Goal: Task Accomplishment & Management: Complete application form

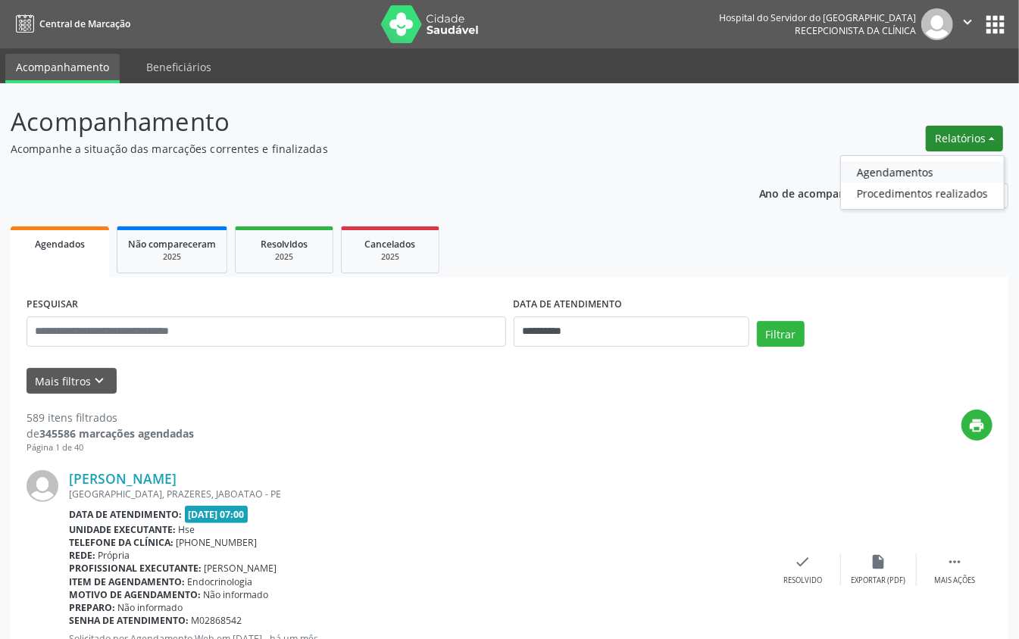
click at [869, 165] on link "Agendamentos" at bounding box center [922, 171] width 163 height 21
select select "*"
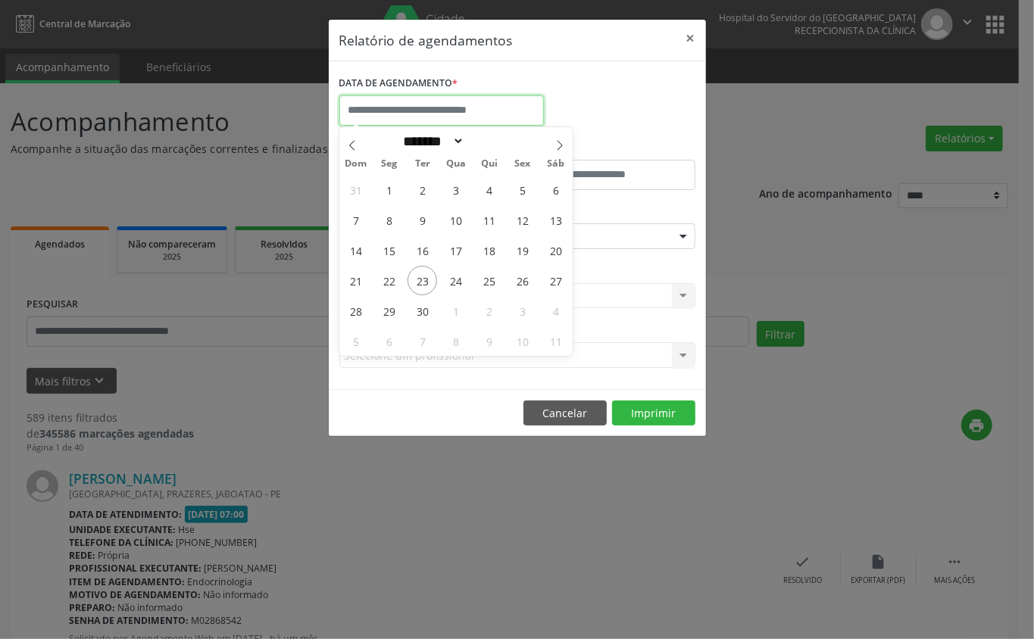
click at [404, 107] on input "text" at bounding box center [441, 110] width 204 height 30
click at [421, 280] on span "23" at bounding box center [422, 281] width 30 height 30
type input "**********"
click at [421, 280] on span "23" at bounding box center [422, 281] width 30 height 30
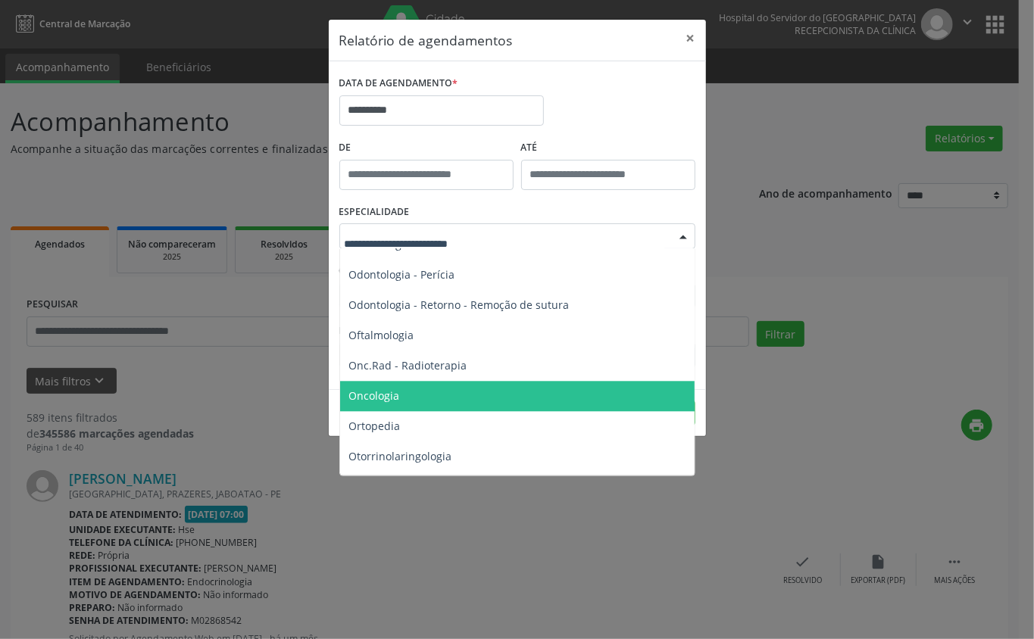
scroll to position [2121, 0]
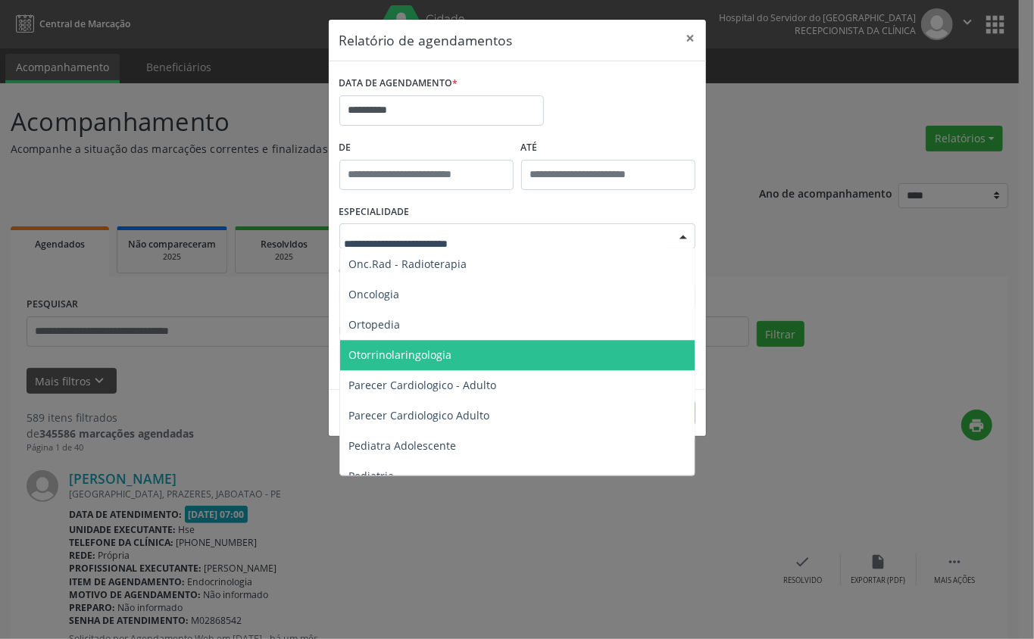
click at [398, 356] on span "Otorrinolaringologia" at bounding box center [400, 355] width 103 height 14
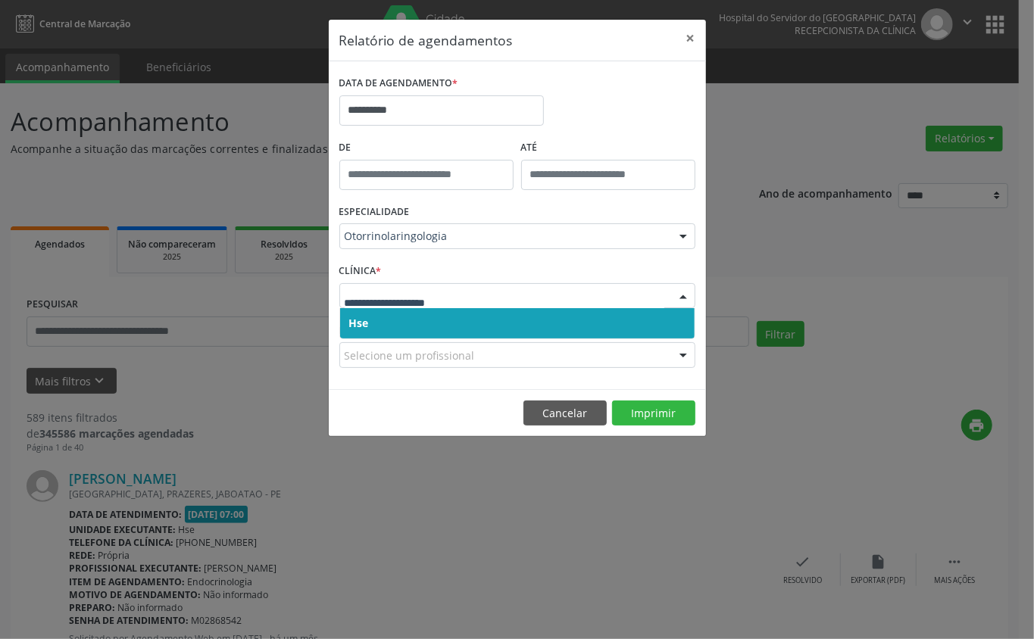
click at [398, 333] on span "Hse" at bounding box center [517, 323] width 354 height 30
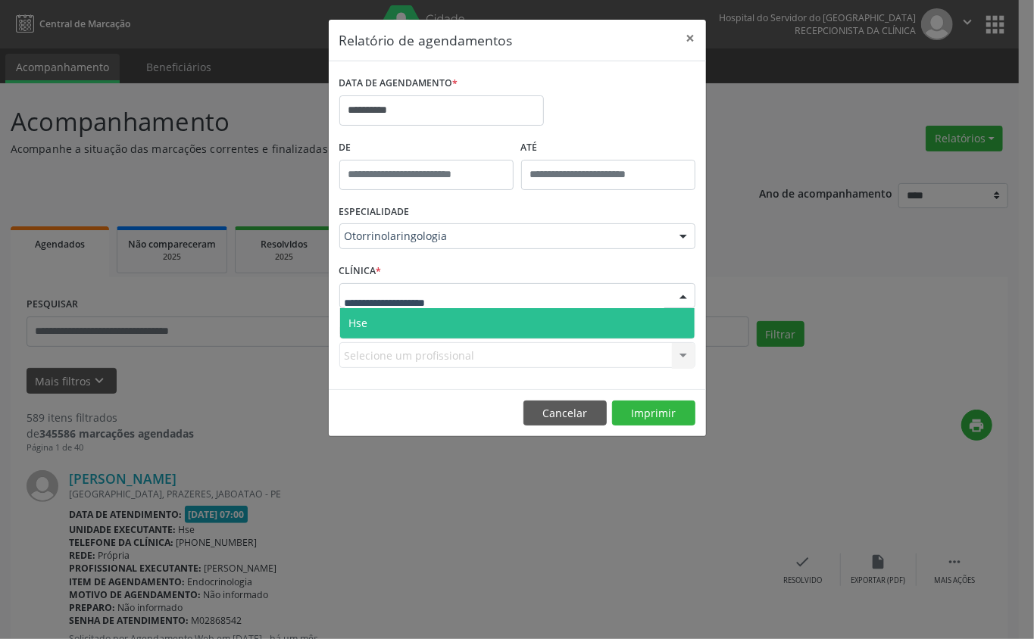
click at [404, 318] on span "Hse" at bounding box center [517, 323] width 354 height 30
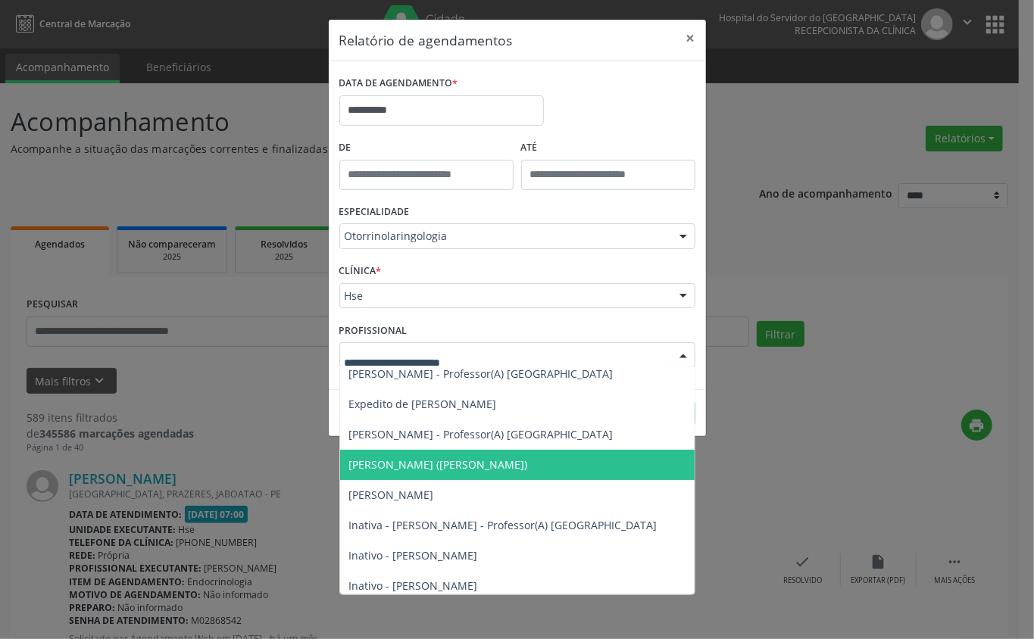
scroll to position [201, 0]
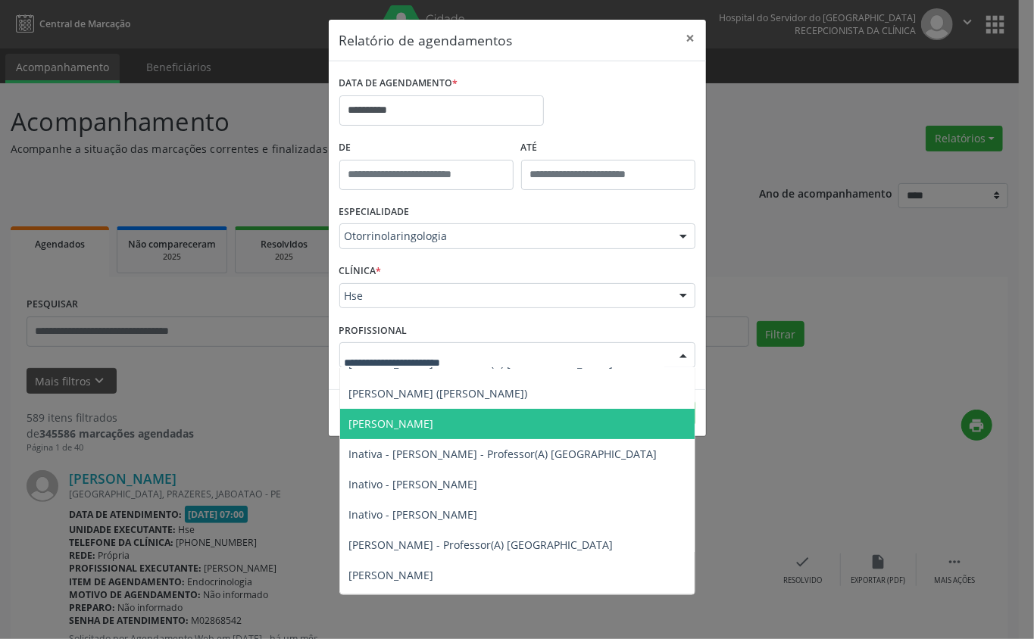
click at [395, 420] on span "[PERSON_NAME]" at bounding box center [391, 424] width 85 height 14
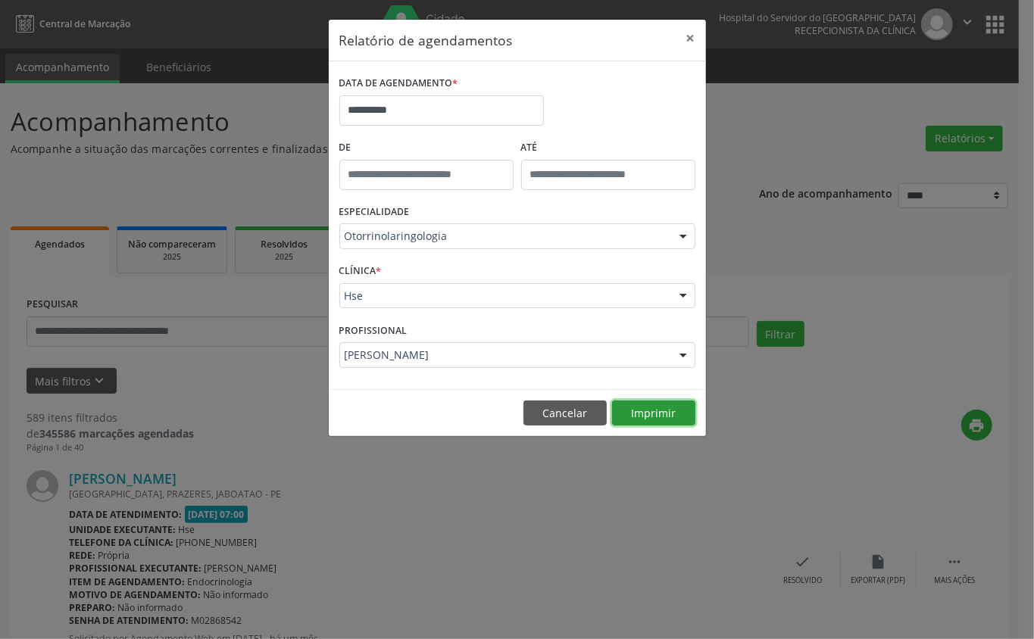
click at [642, 414] on button "Imprimir" at bounding box center [653, 414] width 83 height 26
click at [397, 149] on label "De" at bounding box center [426, 147] width 174 height 23
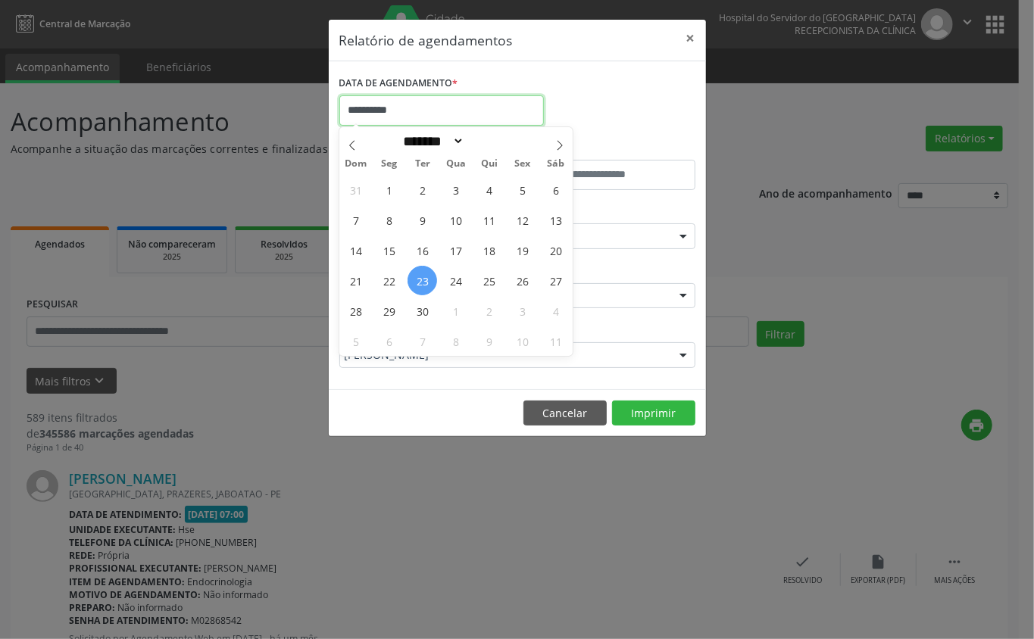
click at [398, 98] on input "**********" at bounding box center [441, 110] width 204 height 30
click at [424, 280] on span "23" at bounding box center [422, 281] width 30 height 30
type input "**********"
click at [418, 276] on span "23" at bounding box center [422, 281] width 30 height 30
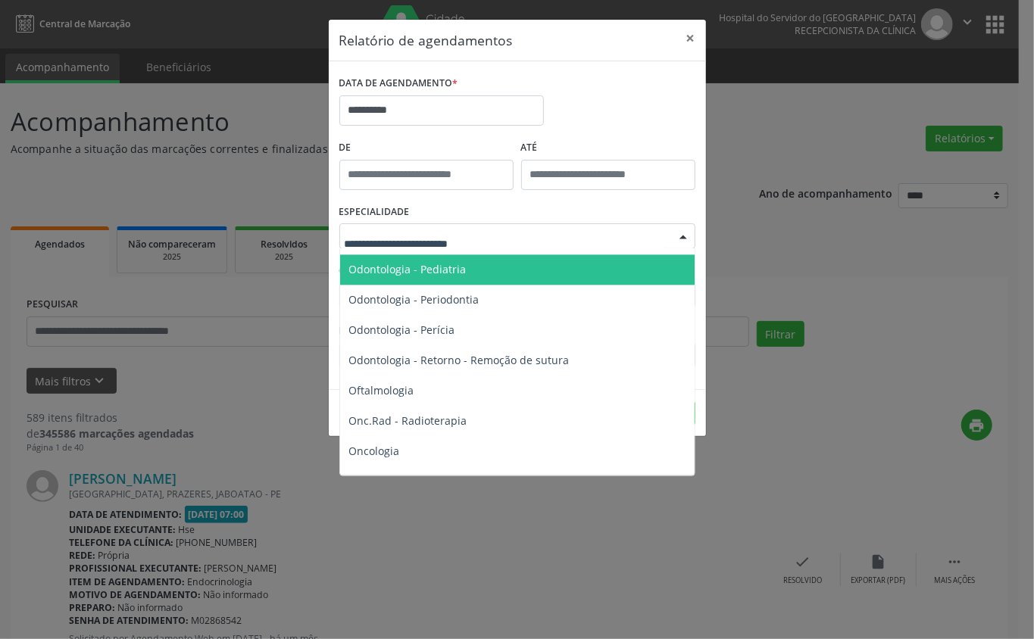
scroll to position [2000, 0]
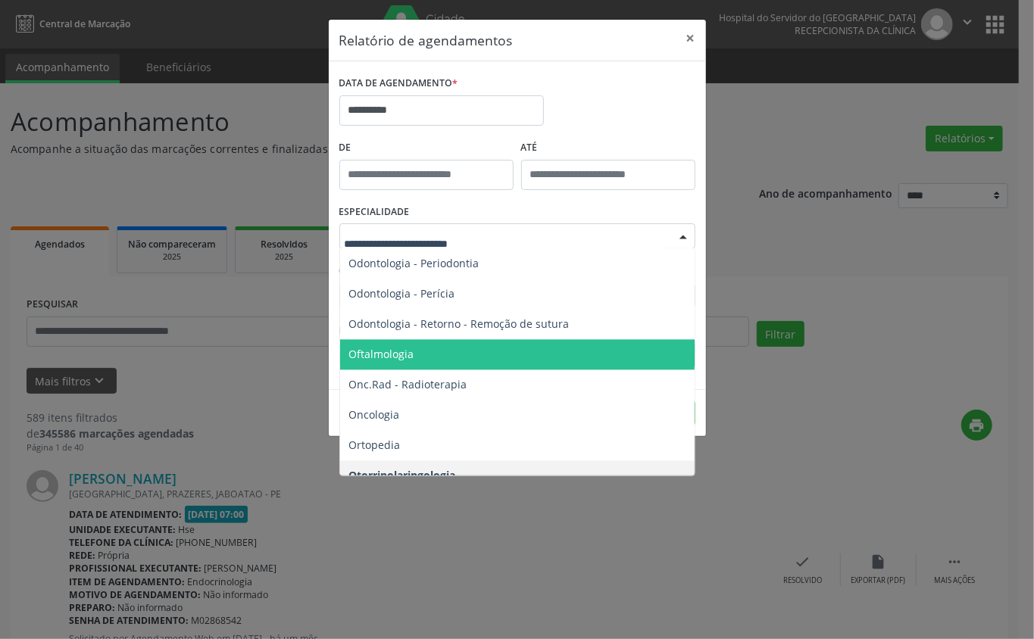
click at [398, 354] on span "Oftalmologia" at bounding box center [381, 354] width 65 height 14
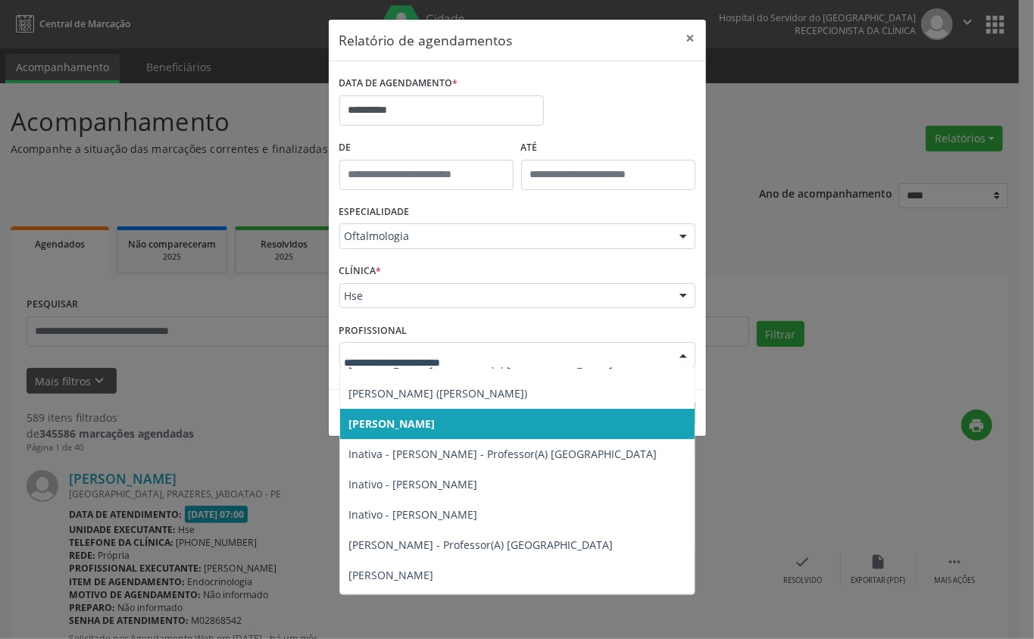
click at [682, 354] on div at bounding box center [683, 356] width 23 height 26
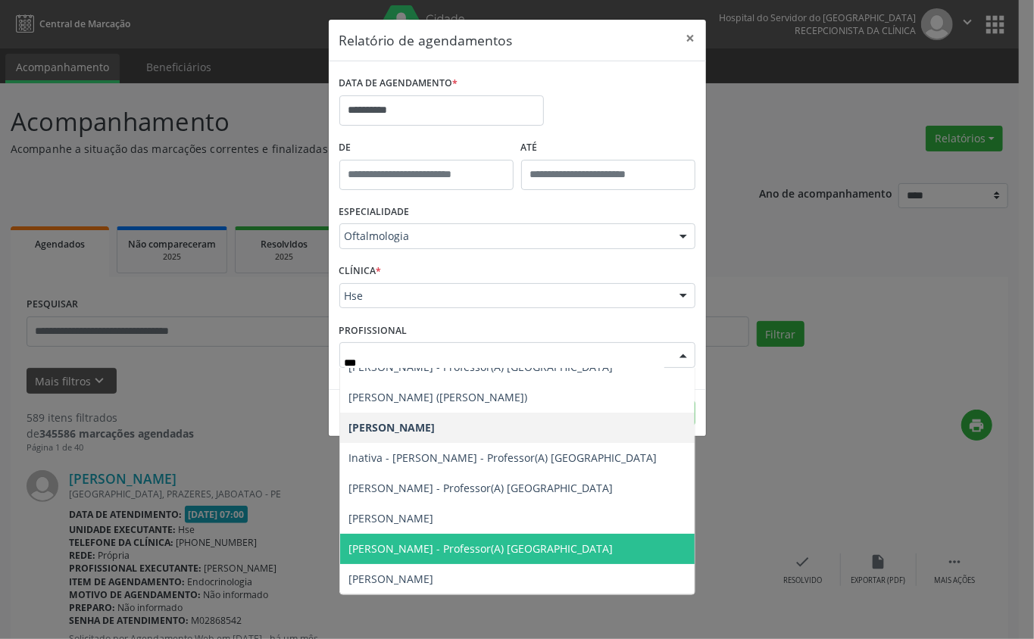
scroll to position [0, 0]
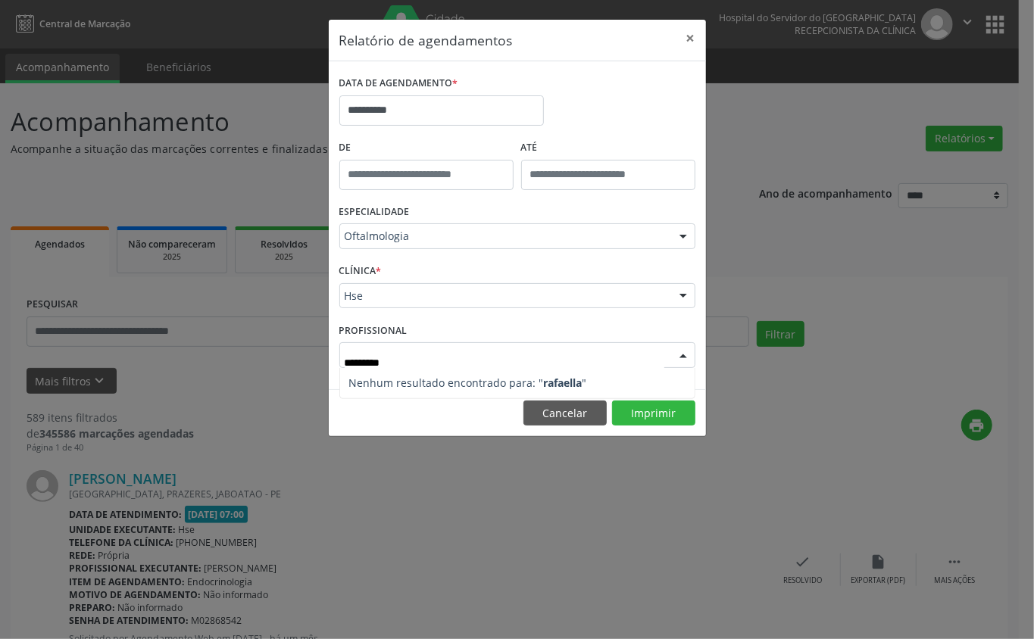
type input "**********"
click at [653, 412] on button "Imprimir" at bounding box center [653, 414] width 83 height 26
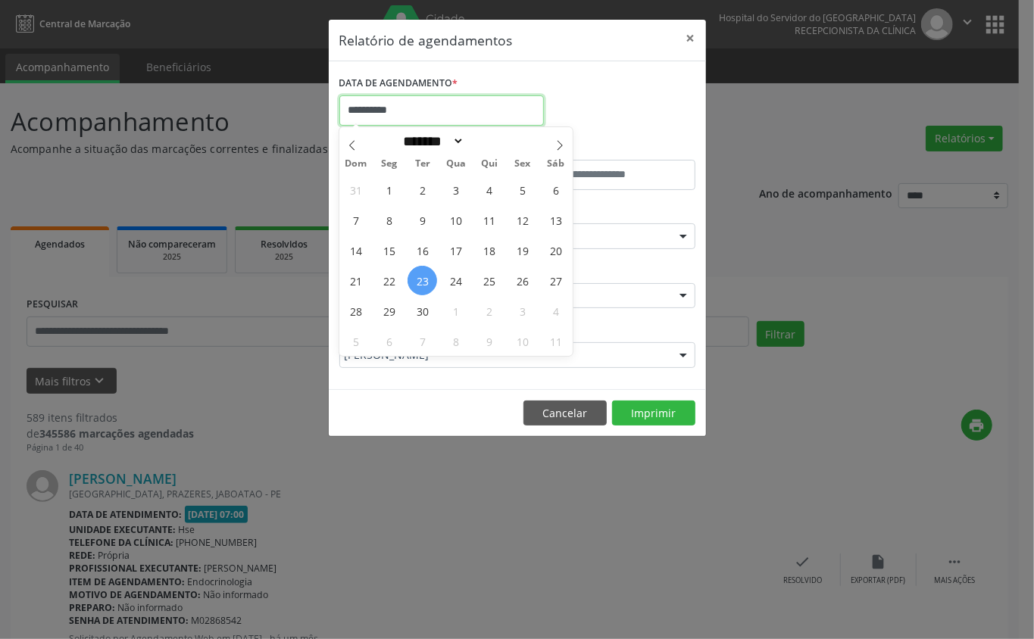
click at [398, 106] on input "**********" at bounding box center [441, 110] width 204 height 30
click at [423, 276] on span "23" at bounding box center [422, 281] width 30 height 30
type input "**********"
click at [423, 276] on span "23" at bounding box center [422, 281] width 30 height 30
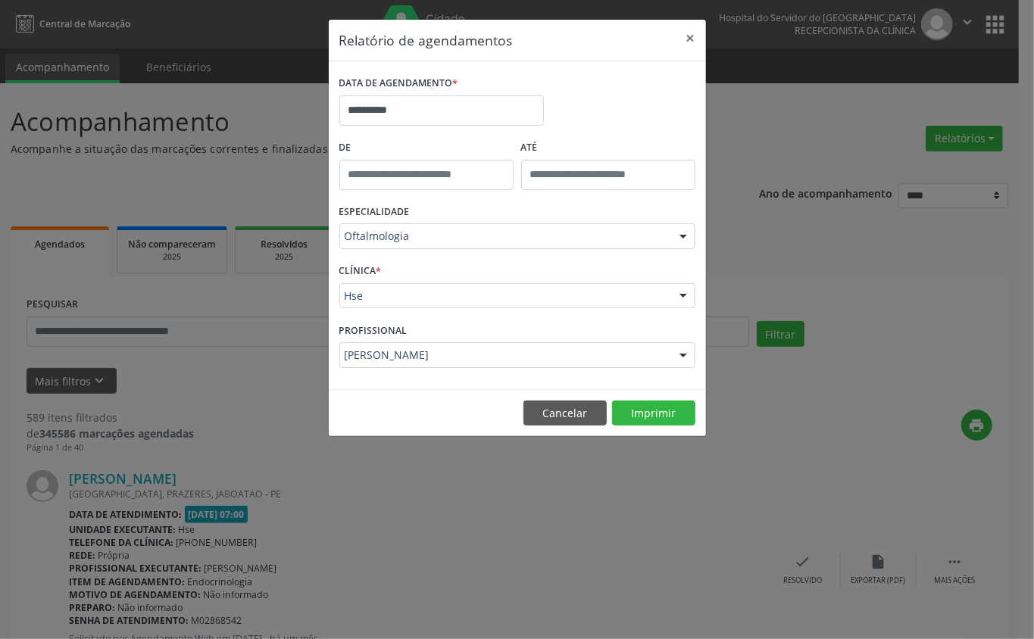
drag, startPoint x: 373, startPoint y: 267, endPoint x: 389, endPoint y: 282, distance: 21.4
click at [374, 268] on label "CLÍNICA *" at bounding box center [360, 271] width 42 height 23
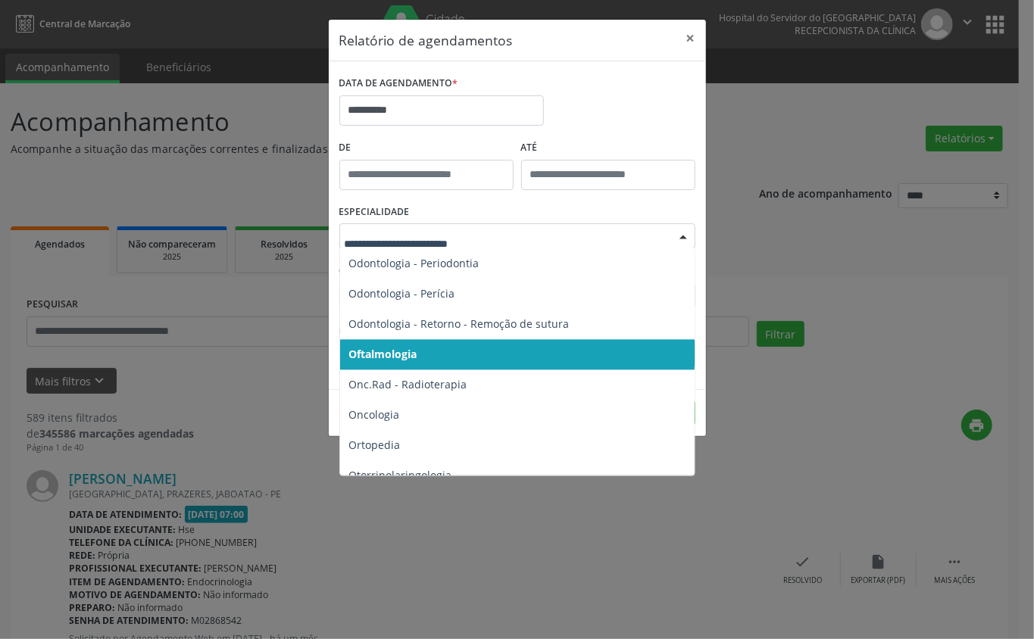
click at [421, 357] on span "Oftalmologia" at bounding box center [518, 354] width 357 height 30
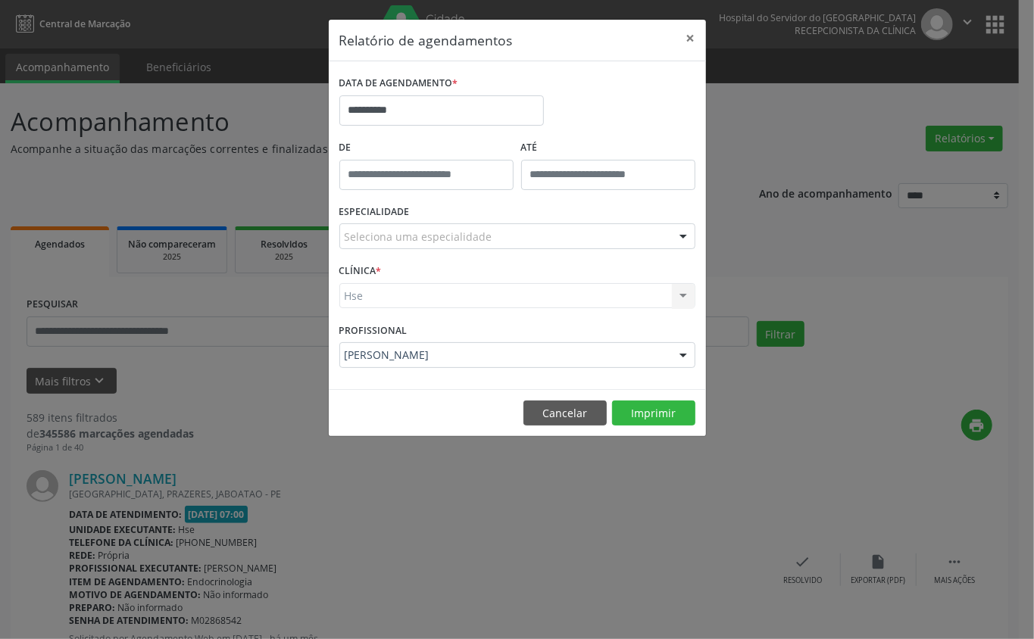
click at [416, 292] on div "Hse Hse Nenhum resultado encontrado para: " " Não há nenhuma opção para ser exi…" at bounding box center [517, 296] width 356 height 26
click at [415, 289] on div "Hse Hse Nenhum resultado encontrado para: " " Não há nenhuma opção para ser exi…" at bounding box center [517, 296] width 356 height 26
click at [412, 312] on div "CLÍNICA * Hse Hse Nenhum resultado encontrado para: " " Não há nenhuma opção pa…" at bounding box center [518, 289] width 364 height 59
drag, startPoint x: 412, startPoint y: 259, endPoint x: 401, endPoint y: 295, distance: 37.1
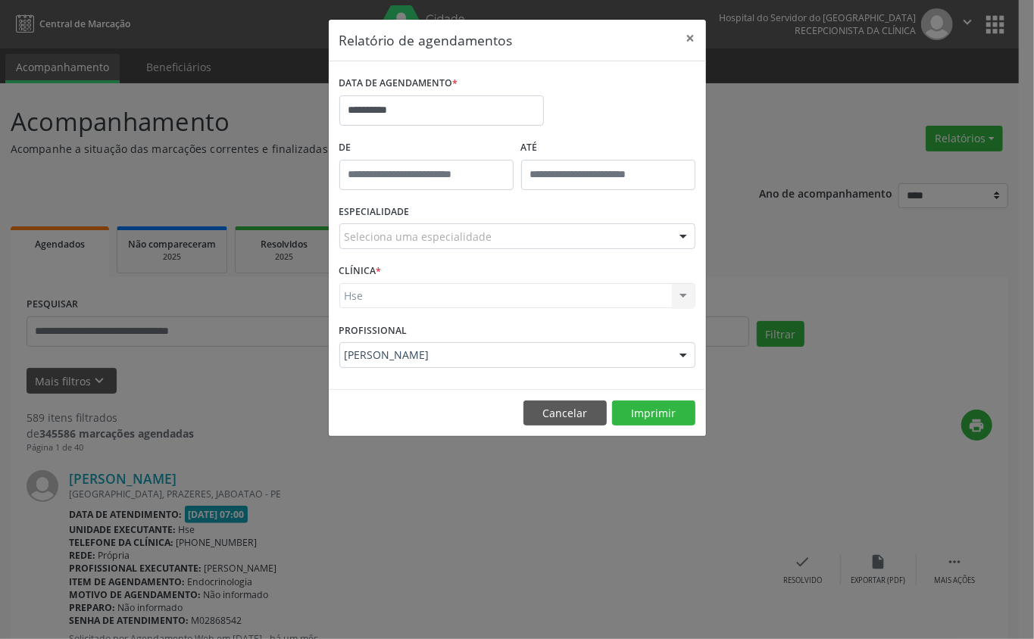
click at [413, 258] on form "**********" at bounding box center [517, 225] width 356 height 307
click at [382, 337] on label "PROFISSIONAL" at bounding box center [373, 330] width 68 height 23
drag, startPoint x: 338, startPoint y: 333, endPoint x: 559, endPoint y: 248, distance: 236.9
click at [431, 316] on form "**********" at bounding box center [517, 225] width 356 height 307
click at [689, 36] on button "×" at bounding box center [691, 38] width 30 height 37
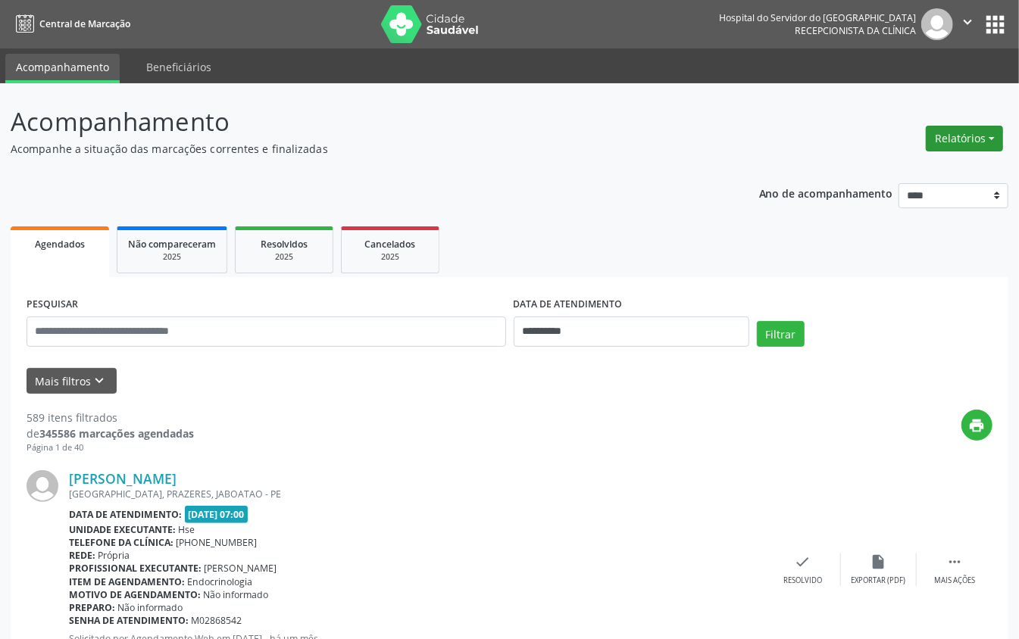
click at [991, 133] on button "Relatórios" at bounding box center [964, 139] width 77 height 26
click at [870, 170] on link "Agendamentos" at bounding box center [922, 171] width 163 height 21
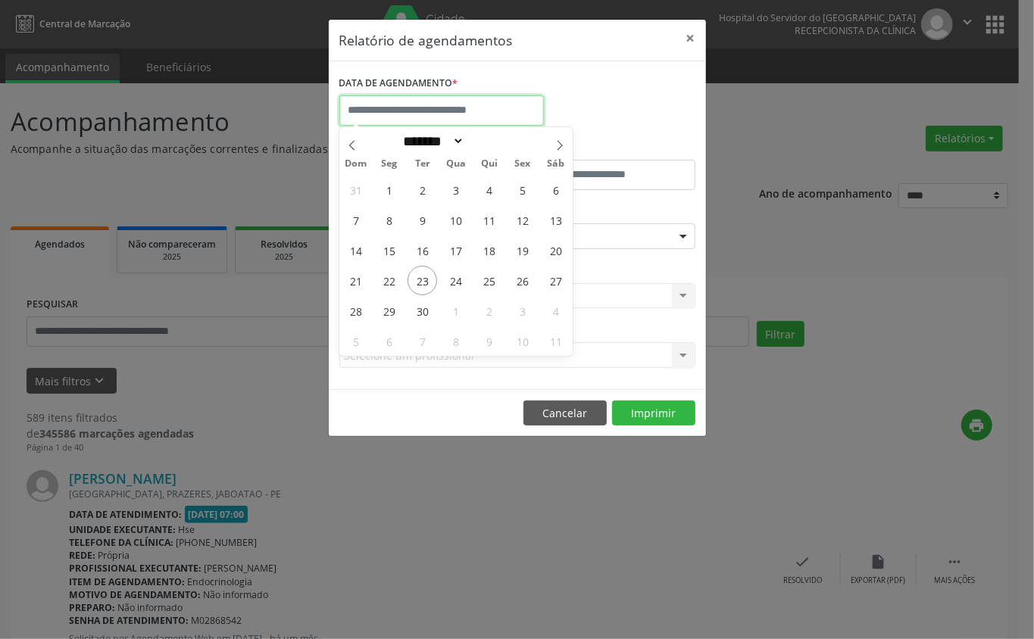
click at [392, 106] on input "text" at bounding box center [441, 110] width 204 height 30
click at [421, 276] on span "23" at bounding box center [422, 281] width 30 height 30
type input "**********"
click at [422, 277] on span "23" at bounding box center [422, 281] width 30 height 30
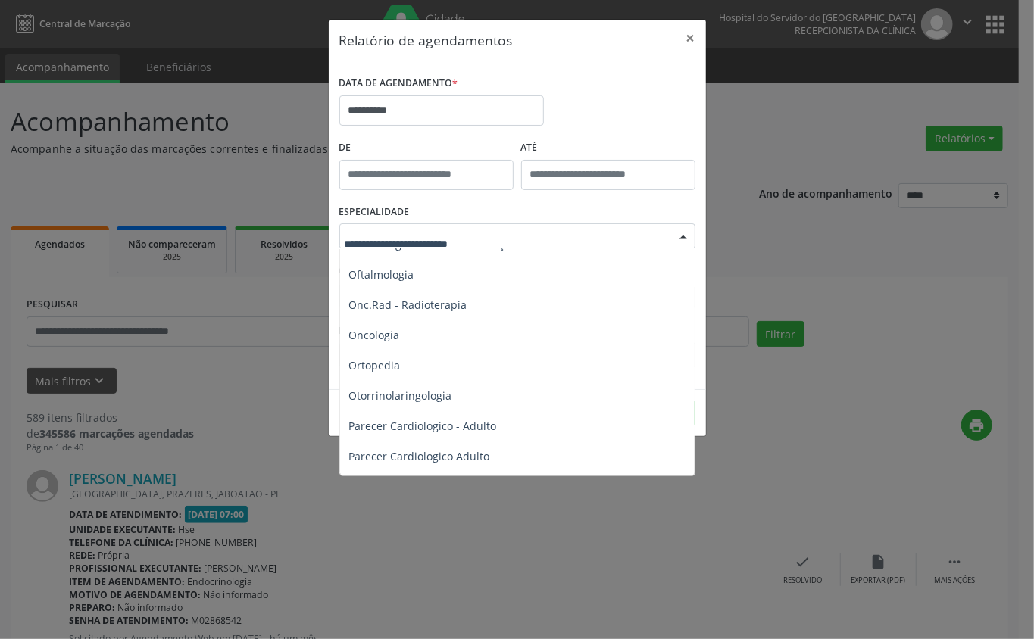
scroll to position [2000, 0]
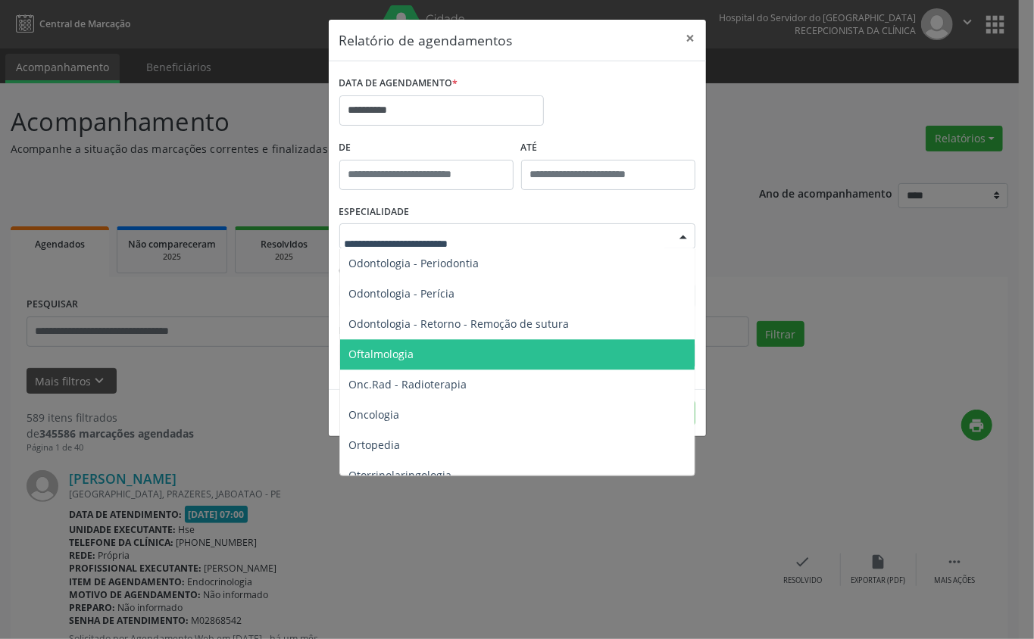
click at [407, 355] on span "Oftalmologia" at bounding box center [381, 354] width 65 height 14
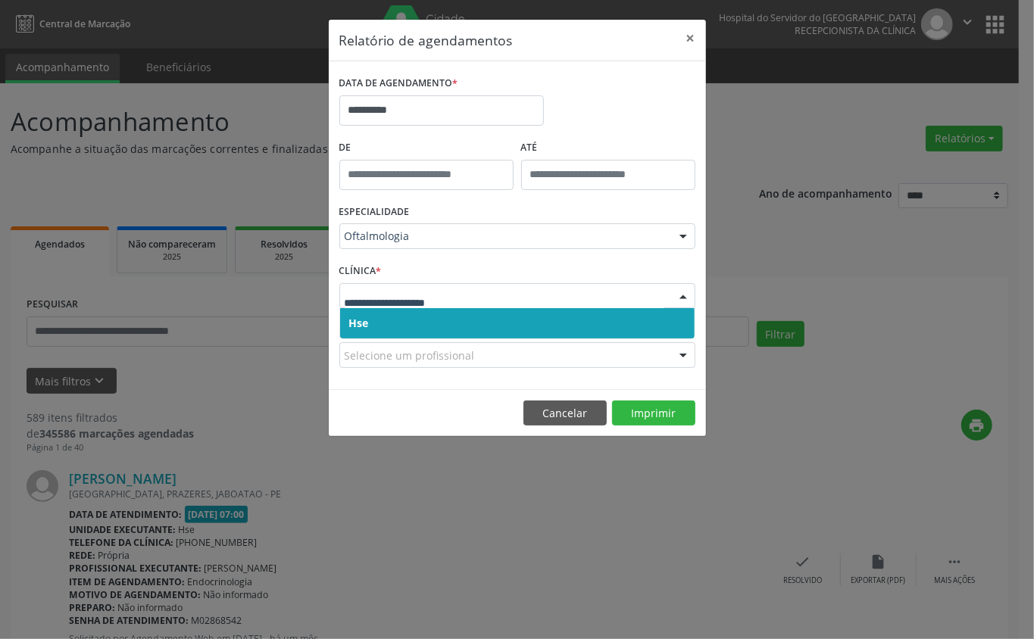
click at [403, 323] on span "Hse" at bounding box center [517, 323] width 354 height 30
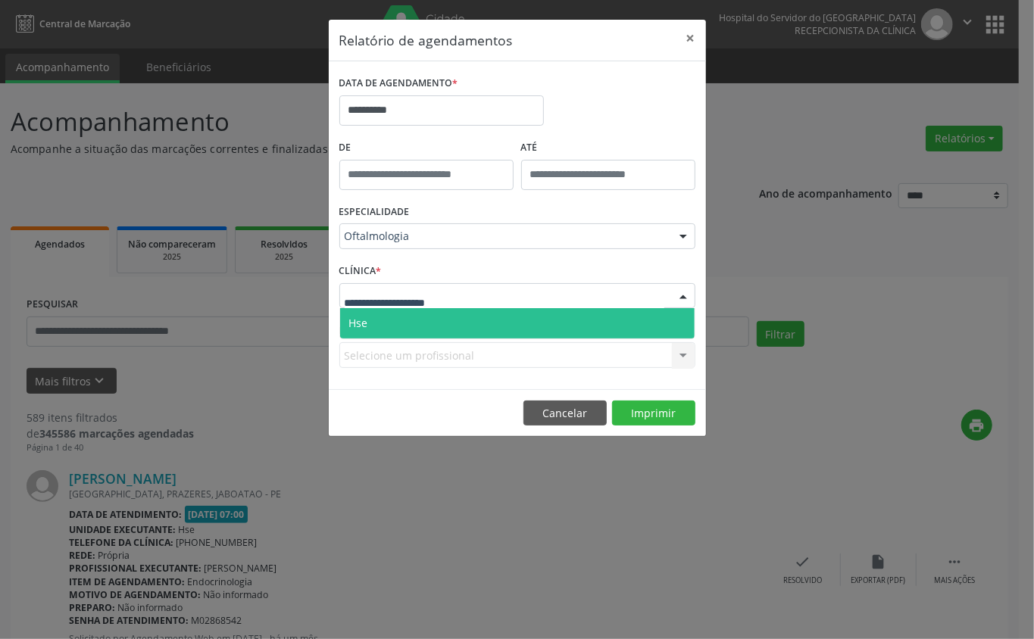
click at [410, 323] on span "Hse" at bounding box center [517, 323] width 354 height 30
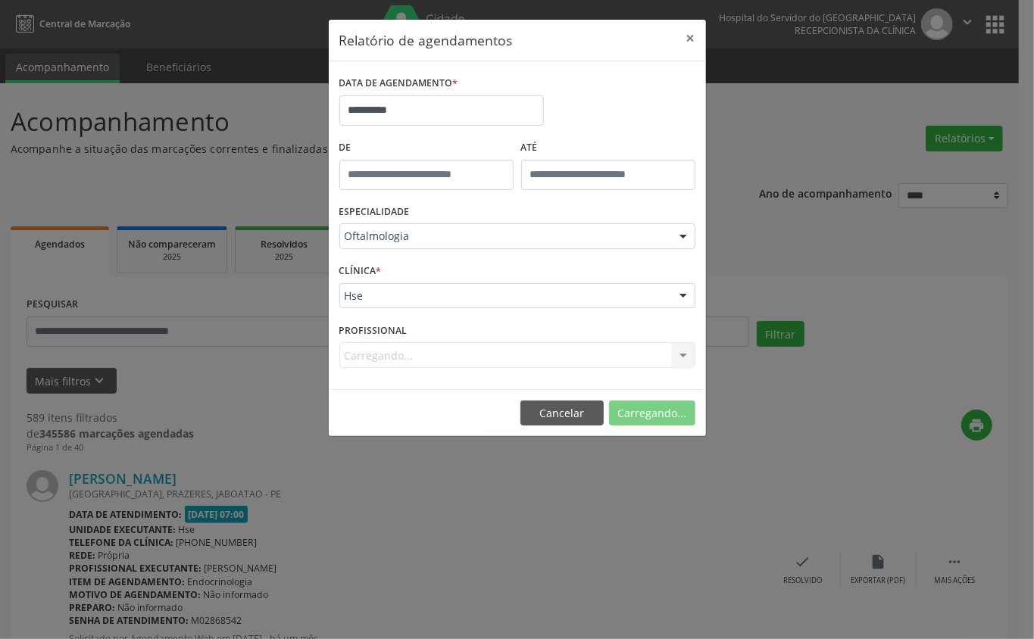
click at [410, 323] on form "**********" at bounding box center [517, 225] width 356 height 307
click at [401, 342] on div "Selecione um profissional" at bounding box center [517, 355] width 356 height 26
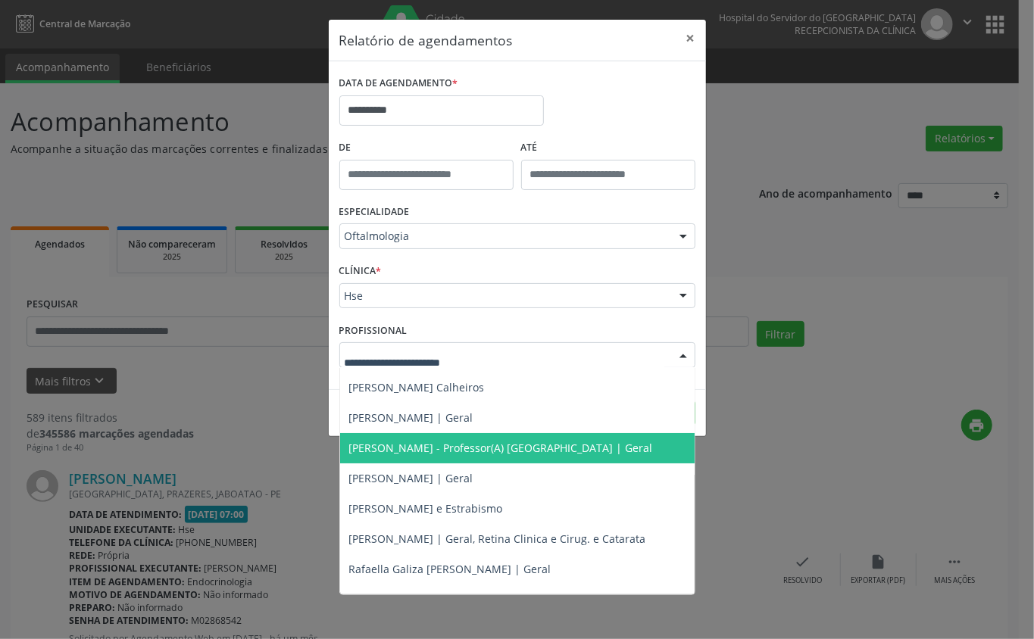
scroll to position [167, 0]
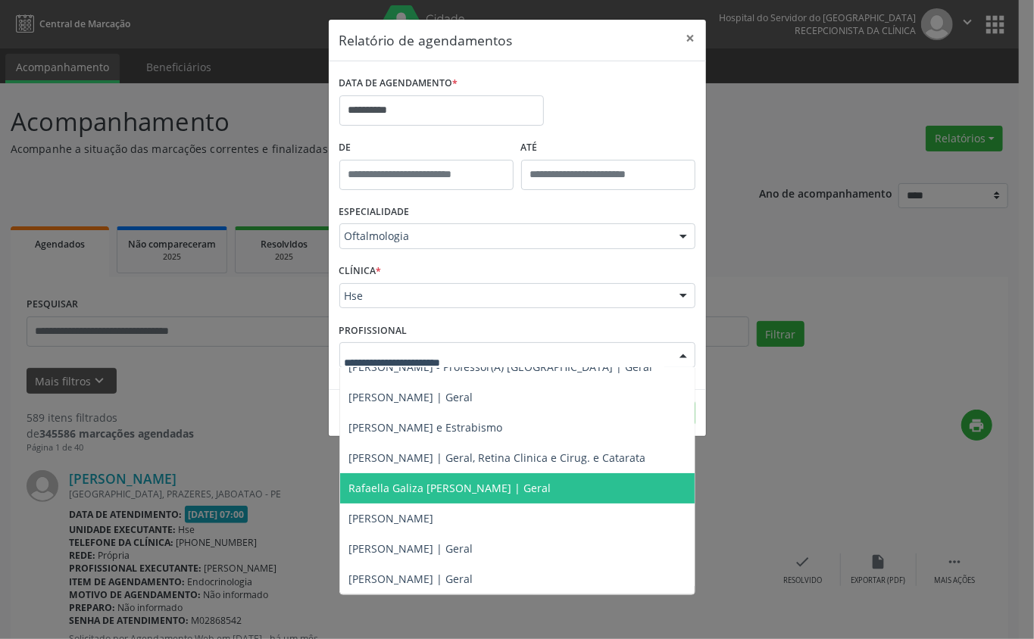
click at [385, 492] on span "Rafaella Galiza [PERSON_NAME] | Geral" at bounding box center [450, 488] width 202 height 14
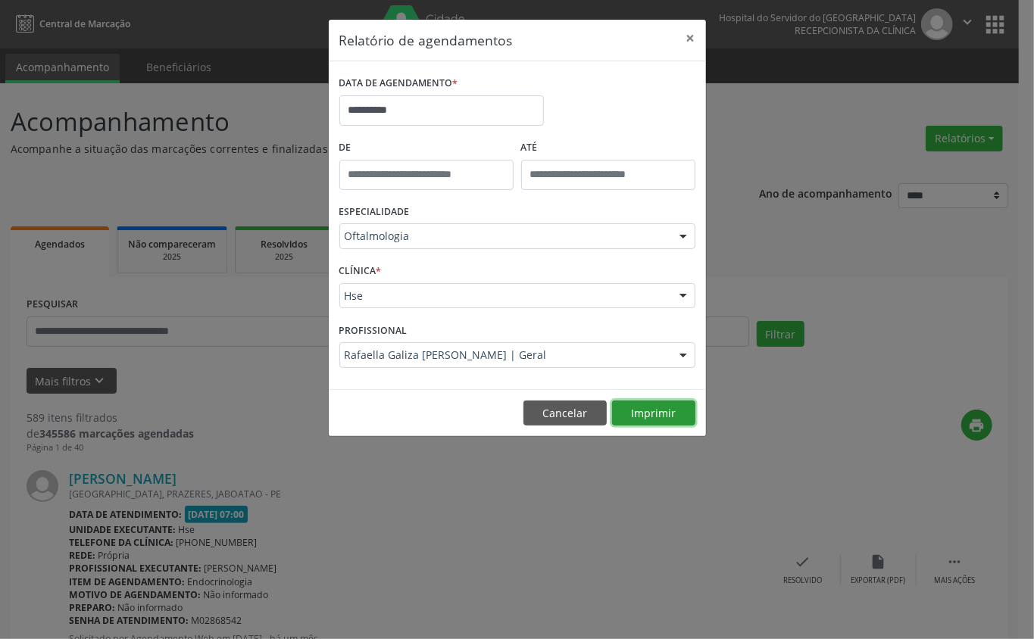
click at [648, 410] on button "Imprimir" at bounding box center [653, 414] width 83 height 26
